Goal: Task Accomplishment & Management: Use online tool/utility

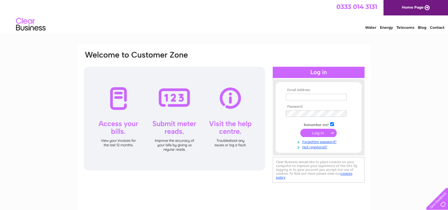
type input "[EMAIL_ADDRESS][DOMAIN_NAME]"
click at [321, 134] on input "submit" at bounding box center [318, 133] width 36 height 8
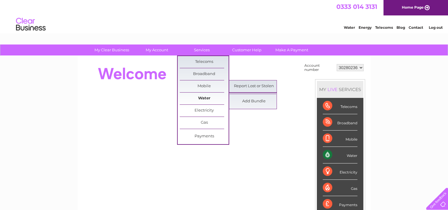
click at [202, 95] on link "Water" at bounding box center [204, 98] width 49 height 12
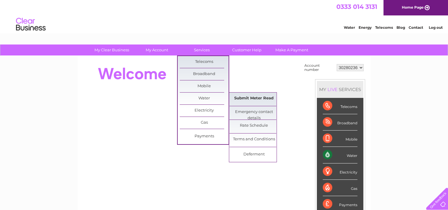
click at [245, 100] on link "Submit Meter Read" at bounding box center [254, 98] width 49 height 12
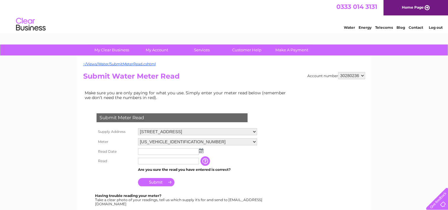
scroll to position [30, 0]
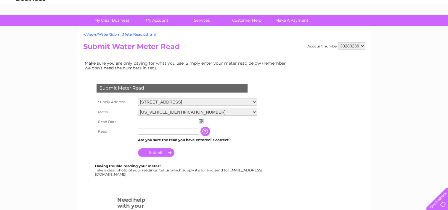
click at [348, 43] on select "30280236 30311962" at bounding box center [351, 45] width 27 height 7
select select "30311962"
click at [338, 42] on select "30280236 30311962" at bounding box center [351, 45] width 27 height 7
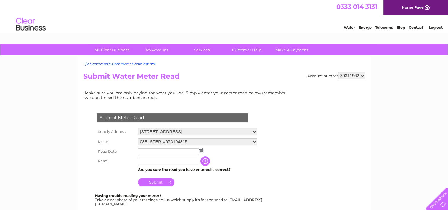
click at [348, 72] on select "30280236 30311962" at bounding box center [351, 75] width 27 height 7
select select "30280236"
click at [338, 72] on select "30280236 30311962" at bounding box center [351, 75] width 27 height 7
click at [156, 149] on input "text" at bounding box center [168, 151] width 61 height 7
click at [197, 151] on input "text" at bounding box center [169, 151] width 62 height 7
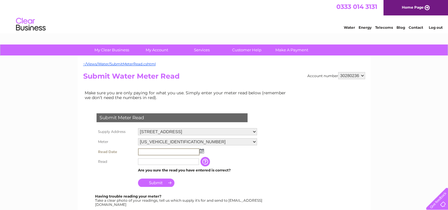
click at [204, 151] on td at bounding box center [198, 152] width 122 height 10
click at [200, 152] on img at bounding box center [201, 150] width 4 height 5
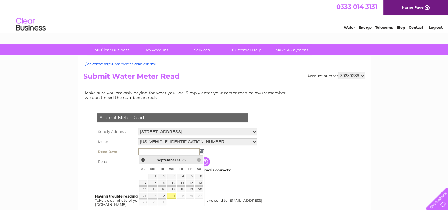
click at [171, 196] on link "24" at bounding box center [171, 196] width 9 height 6
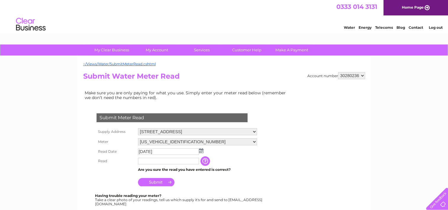
scroll to position [30, 0]
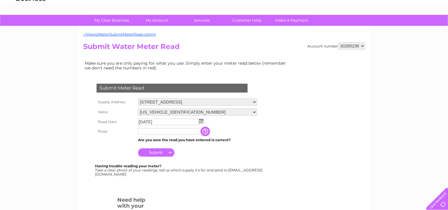
click at [202, 122] on img at bounding box center [201, 121] width 4 height 5
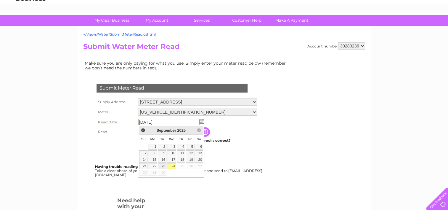
click at [165, 164] on link "23" at bounding box center [162, 166] width 8 height 6
type input "2025/09/23"
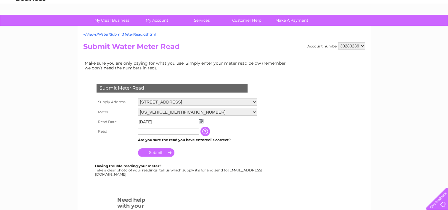
click at [260, 118] on div "Submit Meter Read Supply Address Unit 1, Hardengreen Industrial Estate, Dalkeit…" at bounding box center [173, 127] width 180 height 98
click at [173, 131] on input "text" at bounding box center [168, 131] width 61 height 7
click at [164, 131] on input "text" at bounding box center [169, 131] width 62 height 7
type input "00653"
click at [164, 155] on input "Submit" at bounding box center [156, 152] width 36 height 8
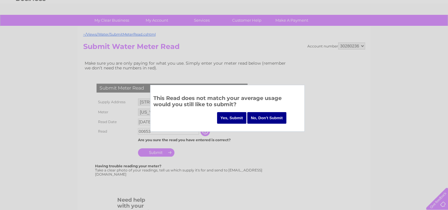
click at [236, 117] on input "Yes, Submit" at bounding box center [232, 118] width 30 height 12
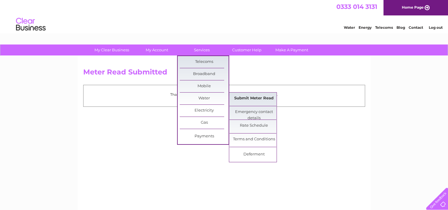
click at [240, 95] on link "Submit Meter Read" at bounding box center [254, 98] width 49 height 12
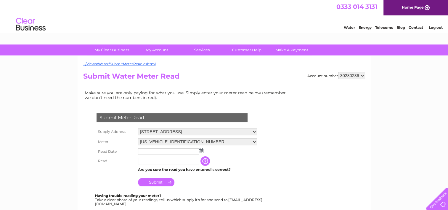
click at [348, 77] on select "30280236 30311962" at bounding box center [351, 75] width 27 height 7
select select "30311962"
click at [338, 72] on select "30280236 30311962" at bounding box center [351, 75] width 27 height 7
click at [146, 151] on input "text" at bounding box center [169, 151] width 62 height 7
click at [202, 150] on img at bounding box center [201, 150] width 4 height 5
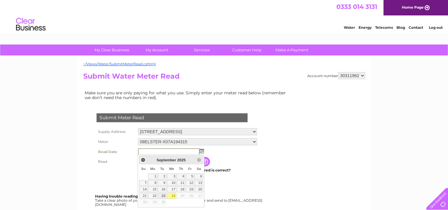
click at [164, 195] on link "23" at bounding box center [162, 196] width 8 height 6
type input "[DATE]"
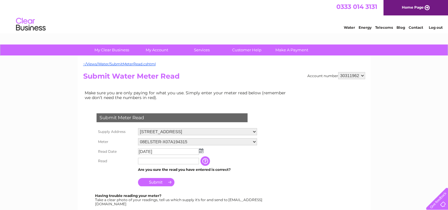
click at [173, 158] on input "text" at bounding box center [168, 161] width 61 height 7
type input "0248"
click at [184, 178] on td "Submit" at bounding box center [198, 181] width 123 height 14
click at [161, 181] on input "Submit" at bounding box center [156, 182] width 36 height 8
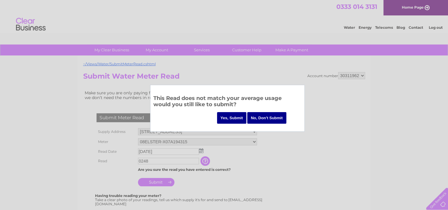
click at [227, 115] on input "Yes, Submit" at bounding box center [232, 118] width 30 height 12
